Goal: Information Seeking & Learning: Learn about a topic

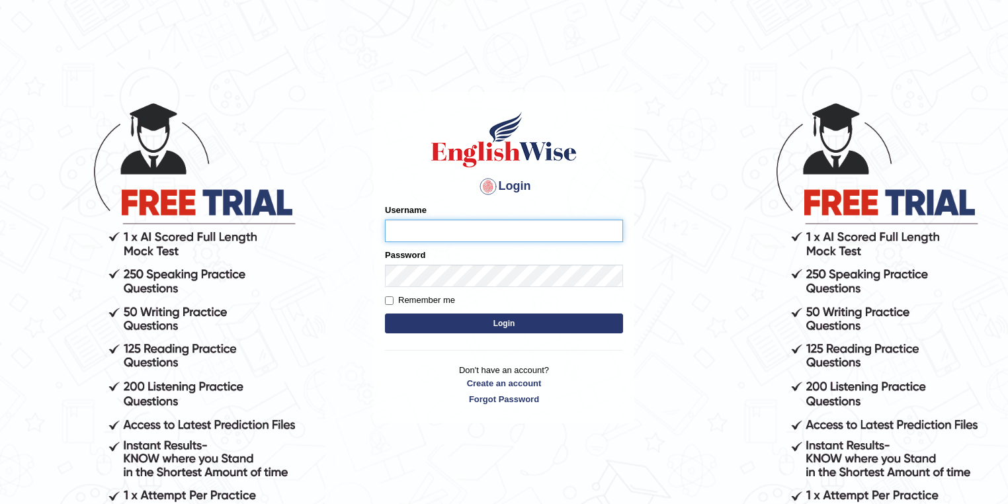
type input "nikitakoirala_parramatta"
click at [528, 322] on button "Login" at bounding box center [504, 323] width 238 height 20
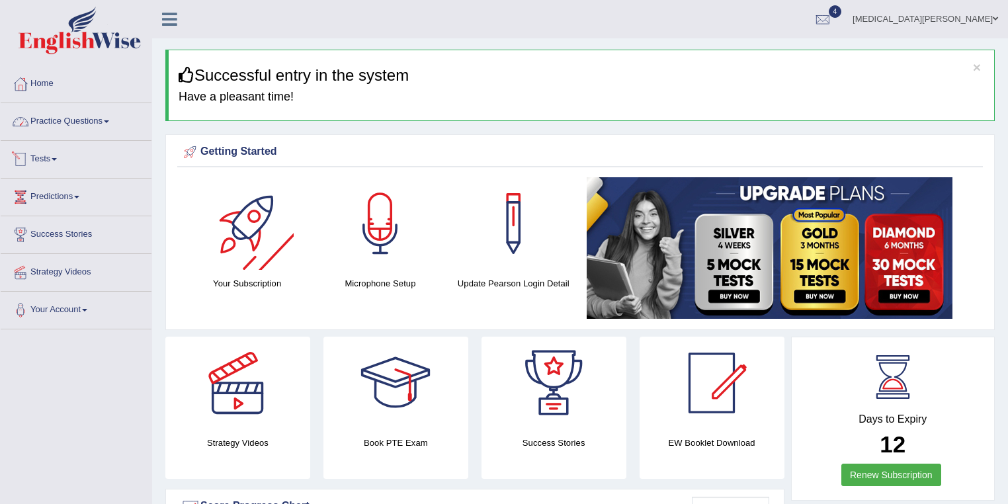
click at [91, 122] on link "Practice Questions" at bounding box center [76, 119] width 151 height 33
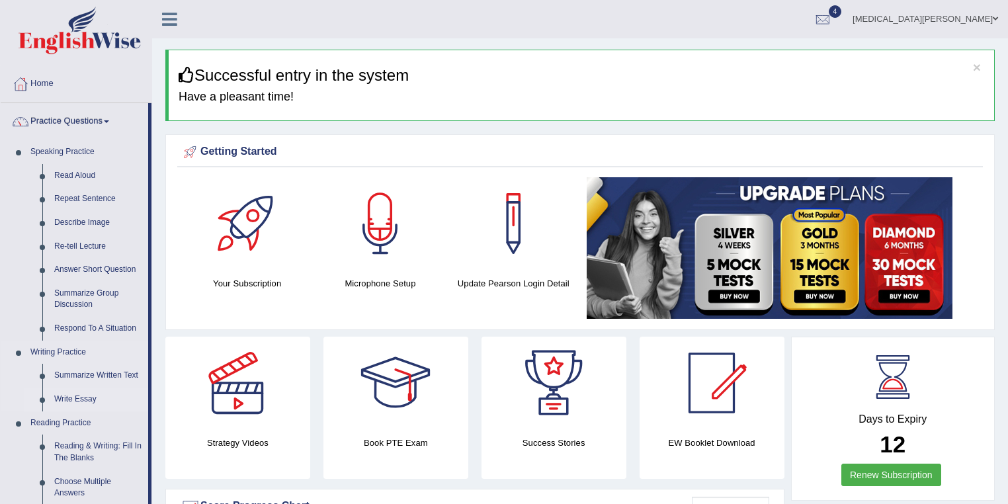
click at [81, 392] on link "Write Essay" at bounding box center [98, 400] width 100 height 24
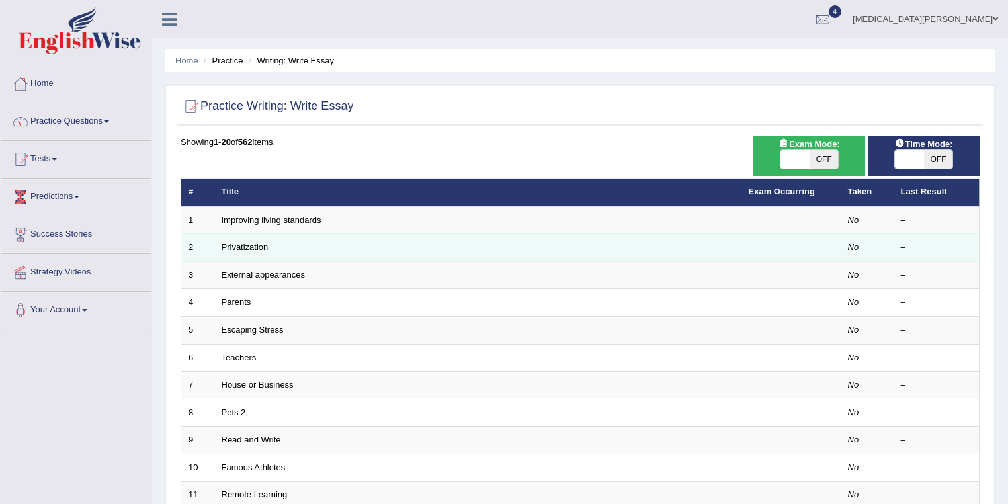
click at [252, 244] on link "Privatization" at bounding box center [245, 247] width 47 height 10
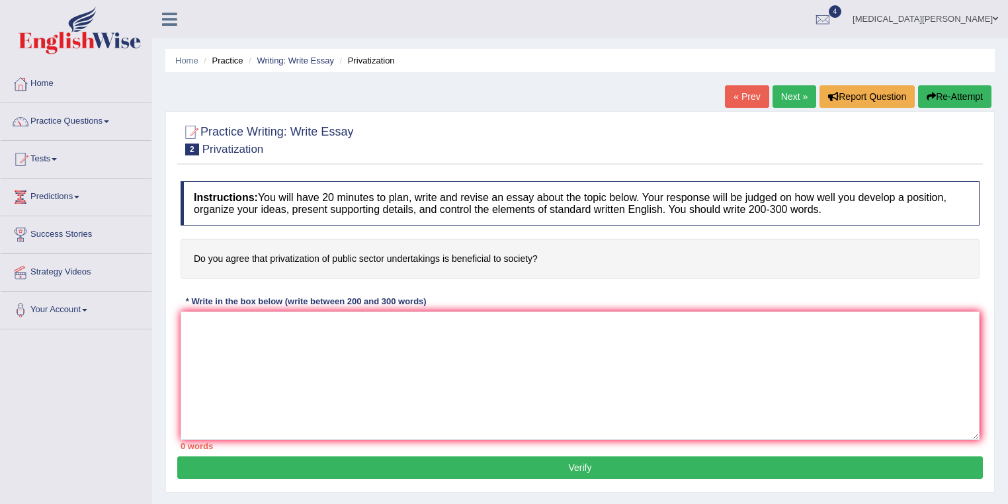
drag, startPoint x: 191, startPoint y: 255, endPoint x: 352, endPoint y: 257, distance: 160.7
click at [352, 257] on h4 "Do you agree that privatization of public sector undertakings is beneficial to …" at bounding box center [580, 259] width 799 height 40
click at [537, 254] on h4 "Do you agree that privatization of public sector undertakings is beneficial to …" at bounding box center [580, 259] width 799 height 40
drag, startPoint x: 537, startPoint y: 259, endPoint x: 276, endPoint y: 259, distance: 260.6
click at [394, 261] on h4 "Do you agree that privatization of public sector undertakings is beneficial to …" at bounding box center [580, 259] width 799 height 40
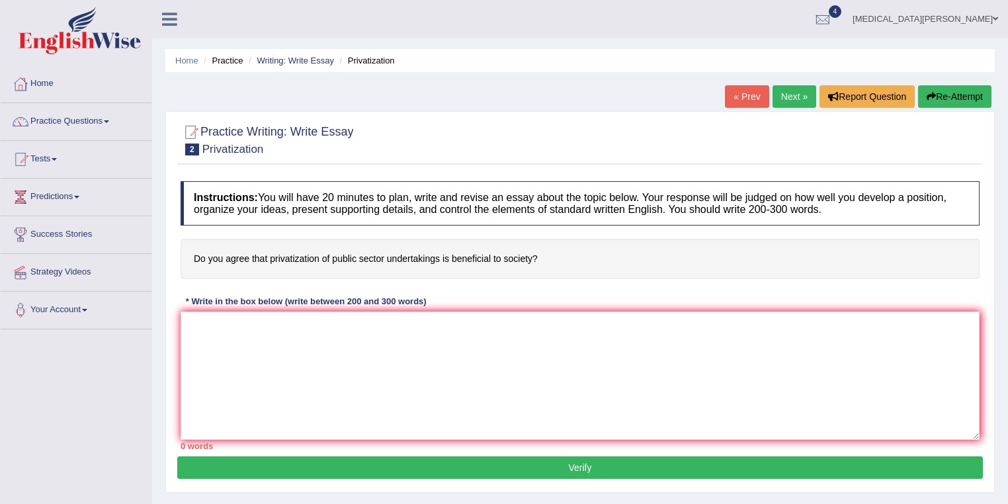
click at [196, 259] on h4 "Do you agree that privatization of public sector undertakings is beneficial to …" at bounding box center [580, 259] width 799 height 40
click at [195, 259] on h4 "Do you agree that privatization of public sector undertakings is beneficial to …" at bounding box center [580, 259] width 799 height 40
drag, startPoint x: 195, startPoint y: 259, endPoint x: 280, endPoint y: 257, distance: 85.3
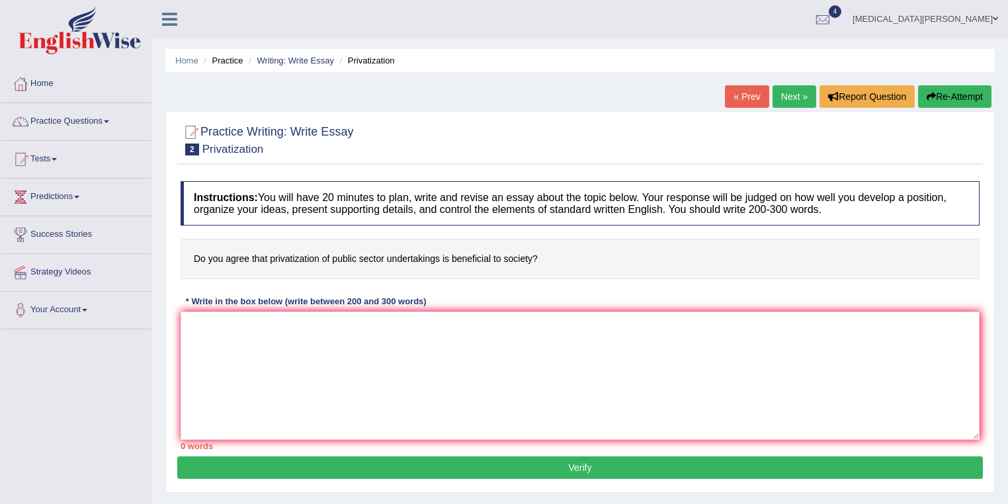
click at [280, 257] on h4 "Do you agree that privatization of public sector undertakings is beneficial to …" at bounding box center [580, 259] width 799 height 40
click at [198, 257] on h4 "Do you agree that privatization of public sector undertakings is beneficial to …" at bounding box center [580, 259] width 799 height 40
click at [198, 256] on h4 "Do you agree that privatization of public sector undertakings is beneficial to …" at bounding box center [580, 259] width 799 height 40
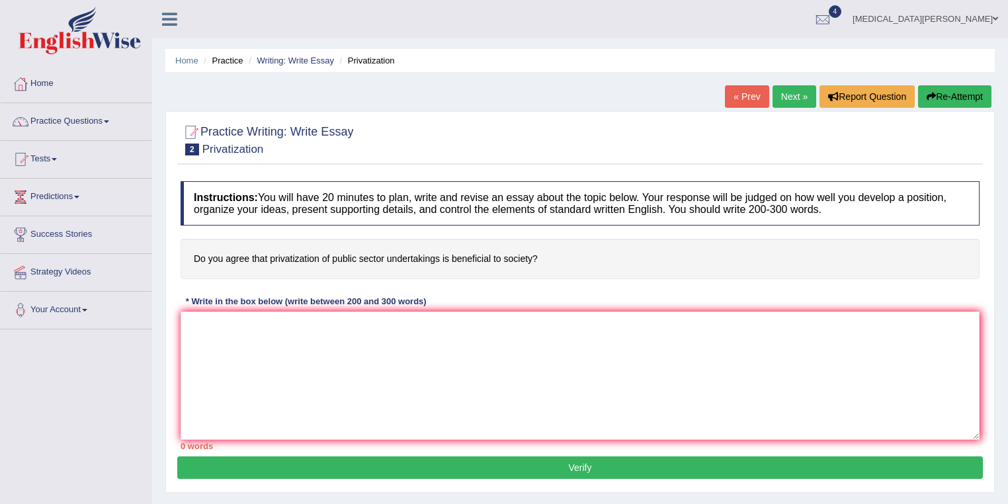
click at [197, 254] on h4 "Do you agree that privatization of public sector undertakings is beneficial to …" at bounding box center [580, 259] width 799 height 40
drag, startPoint x: 305, startPoint y: 263, endPoint x: 509, endPoint y: 263, distance: 204.4
click at [509, 263] on h4 "Do you agree that privatization of public sector undertakings is beneficial to …" at bounding box center [580, 259] width 799 height 40
click at [955, 25] on link "Nikita Koirala" at bounding box center [925, 17] width 165 height 34
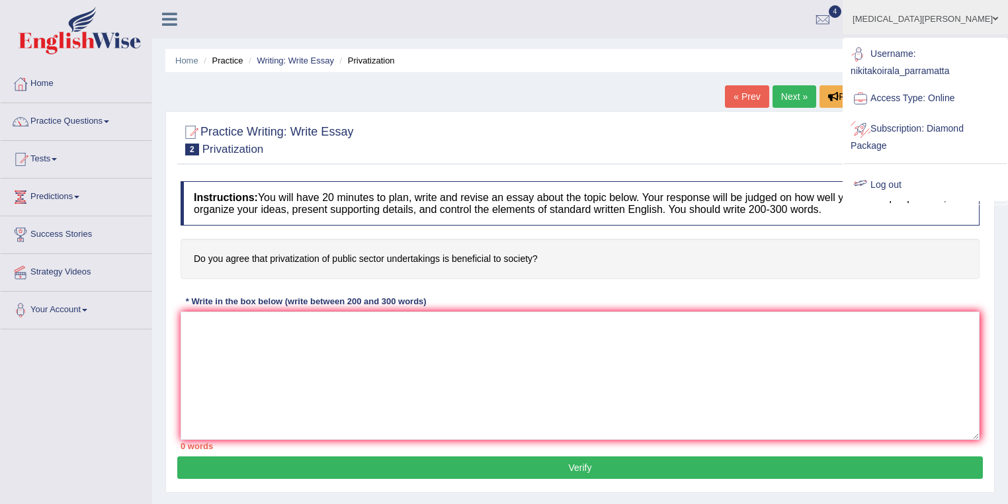
click at [911, 181] on link "Log out" at bounding box center [925, 185] width 163 height 30
